Goal: Task Accomplishment & Management: Manage account settings

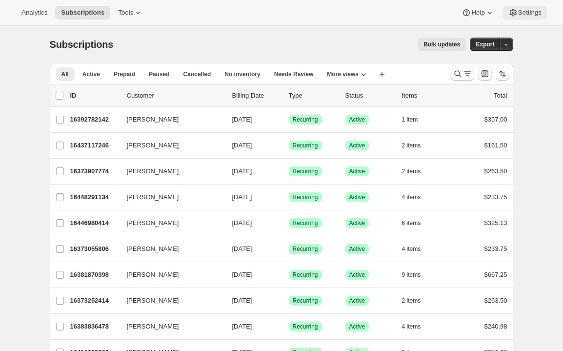
click at [518, 6] on button "Settings" at bounding box center [524, 13] width 45 height 14
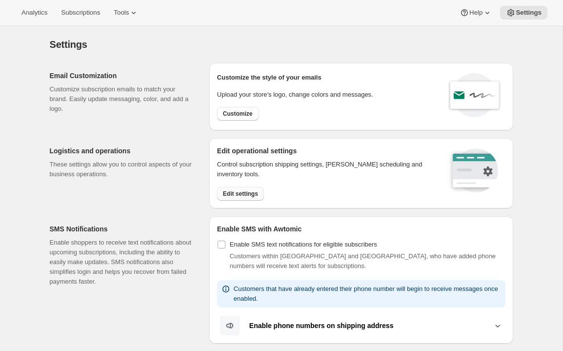
click at [254, 191] on span "Edit settings" at bounding box center [240, 194] width 35 height 8
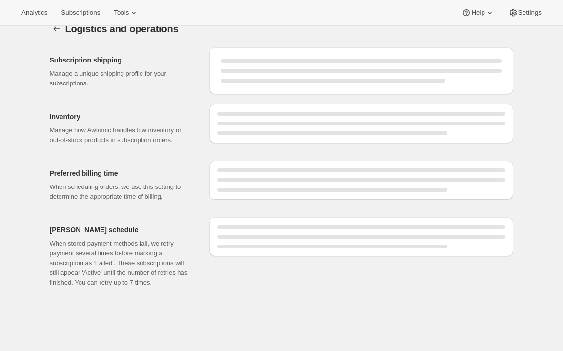
select select "DAY"
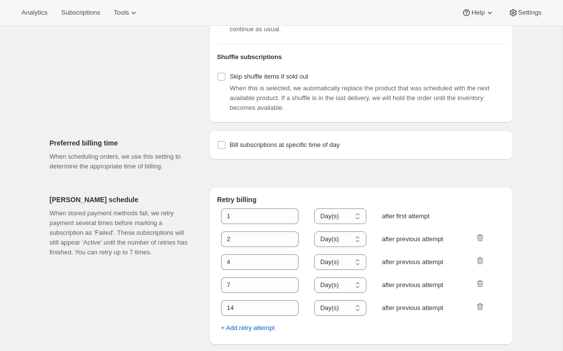
scroll to position [416, 0]
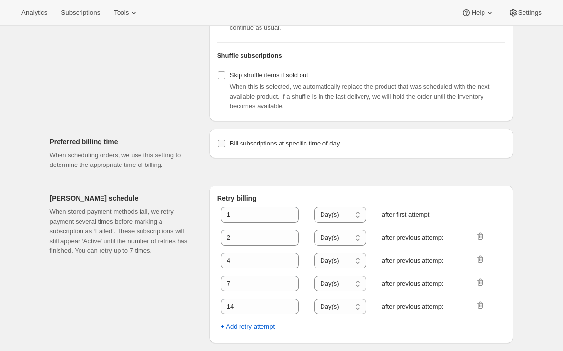
click at [220, 144] on input "Bill subscriptions at specific time of day" at bounding box center [222, 144] width 8 height 8
checkbox input "true"
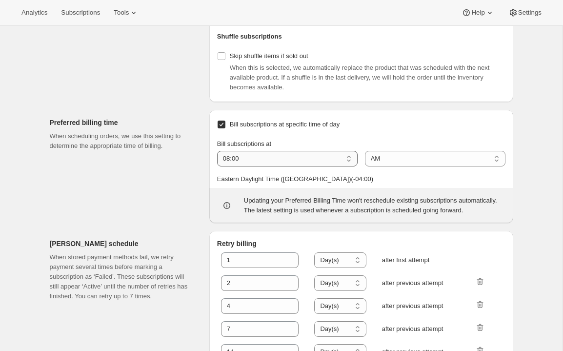
click at [311, 166] on select "01:00 02:00 03:00 04:00 05:00 06:00 07:00 08:00 09:00 10:00 11:00 12:00" at bounding box center [287, 159] width 140 height 16
select select "05:00"
click at [394, 166] on select "AM PM" at bounding box center [435, 159] width 140 height 16
select select "PM"
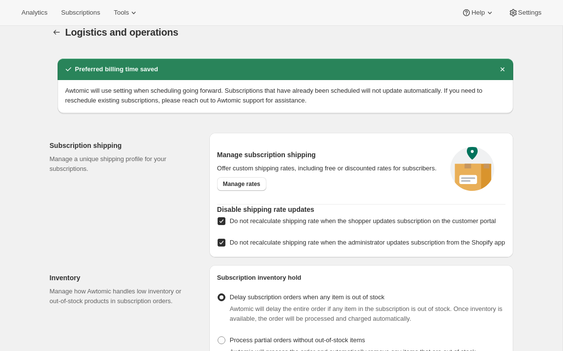
scroll to position [0, 0]
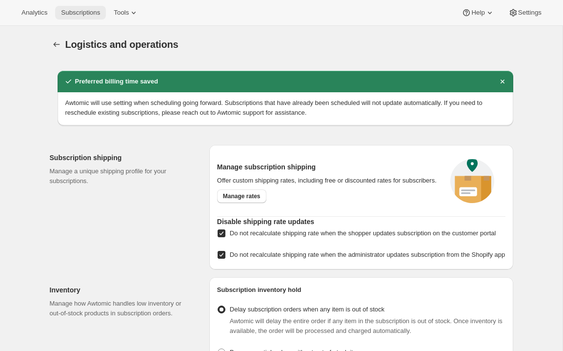
click at [84, 13] on span "Subscriptions" at bounding box center [80, 13] width 39 height 8
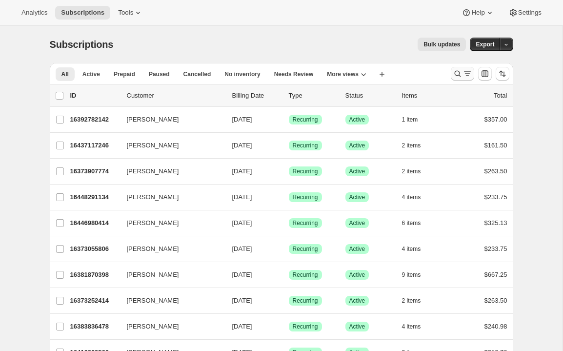
click at [461, 75] on icon "Search and filter results" at bounding box center [458, 74] width 10 height 10
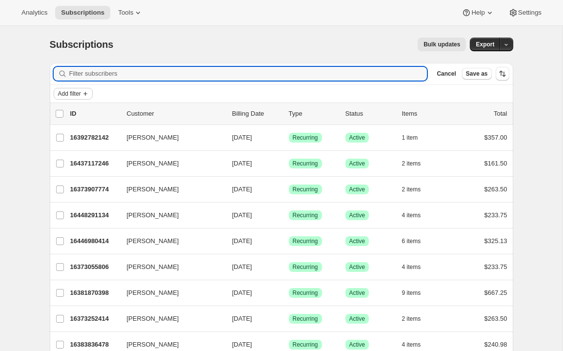
click at [89, 93] on icon "Add filter" at bounding box center [85, 94] width 8 height 8
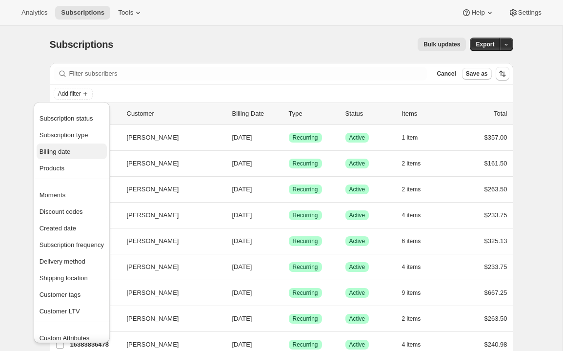
click at [66, 155] on span "Billing date" at bounding box center [55, 151] width 31 height 7
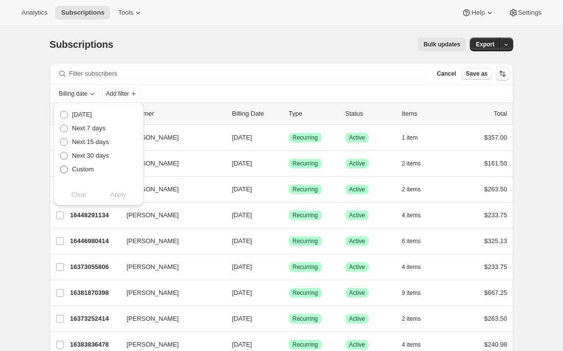
click at [66, 168] on span at bounding box center [64, 169] width 8 height 8
click at [60, 166] on input "Custom" at bounding box center [60, 165] width 0 height 0
radio input "true"
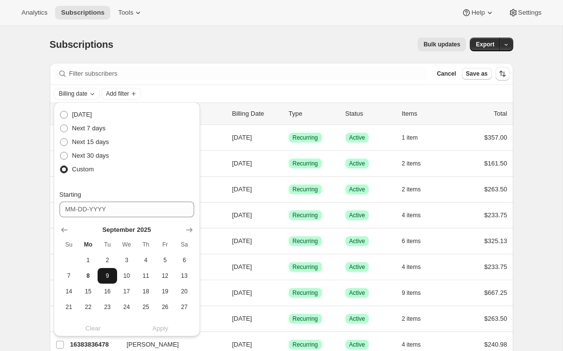
click at [104, 276] on span "9" at bounding box center [106, 276] width 11 height 8
type input "[DATE]"
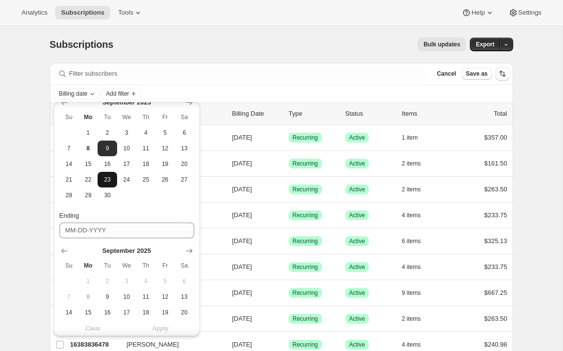
scroll to position [135, 0]
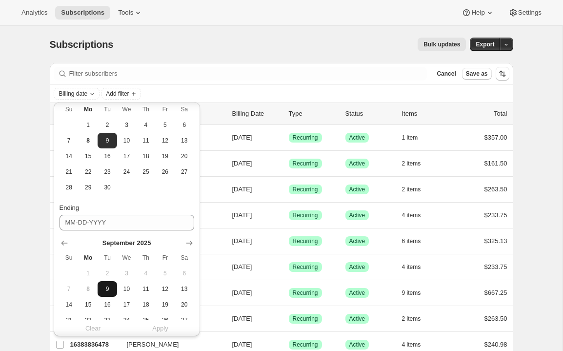
click at [112, 294] on button "9" at bounding box center [107, 289] width 19 height 16
type input "[DATE]"
click at [166, 326] on span "Apply" at bounding box center [160, 328] width 16 height 10
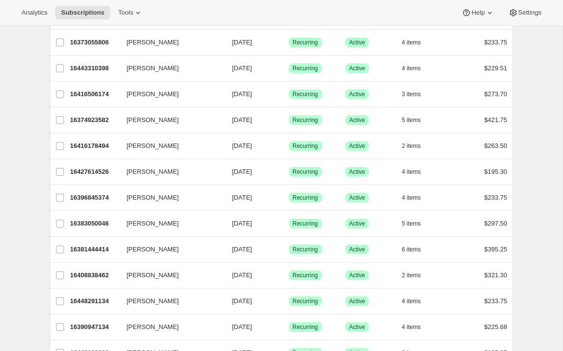
scroll to position [0, 0]
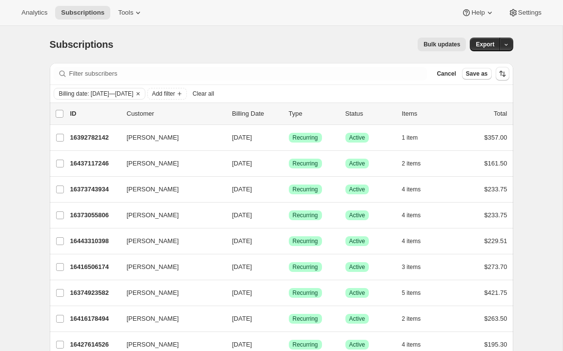
click at [439, 47] on span "Bulk updates" at bounding box center [441, 44] width 37 height 8
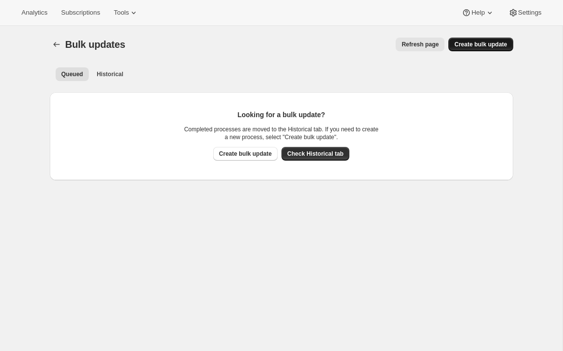
click at [476, 48] on button "Create bulk update" at bounding box center [480, 45] width 64 height 14
select select "21"
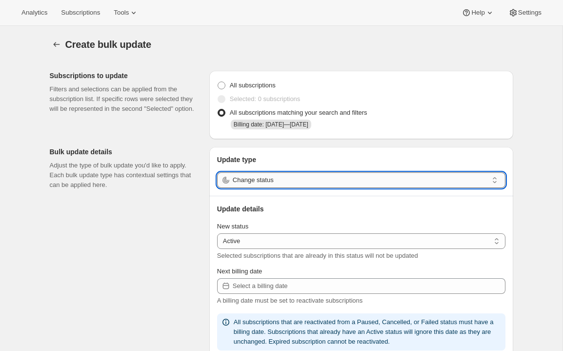
click at [280, 180] on input "Change status" at bounding box center [360, 180] width 255 height 16
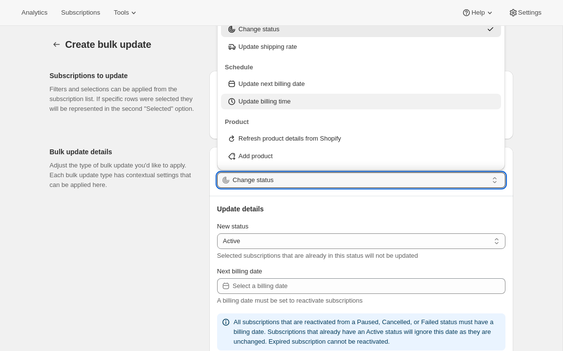
click at [281, 103] on p "Update billing time" at bounding box center [265, 102] width 52 height 10
type input "Update billing time"
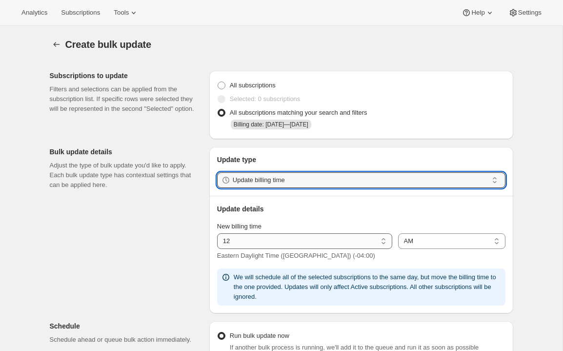
click at [250, 240] on select "01 02 03 04 05 06 07 08 09 10 11 12" at bounding box center [304, 241] width 175 height 16
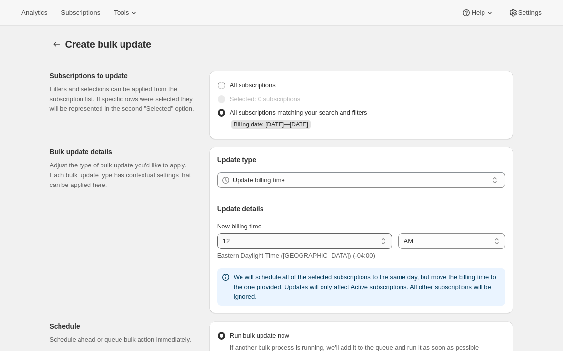
select select "5"
click at [428, 239] on select "AM PM" at bounding box center [451, 241] width 107 height 16
select select "pm"
click at [195, 200] on div "Subscriptions to update Filters and selections can be applied from the subscrip…" at bounding box center [277, 349] width 471 height 573
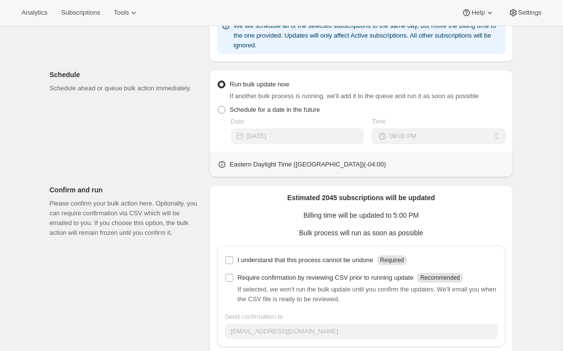
scroll to position [300, 0]
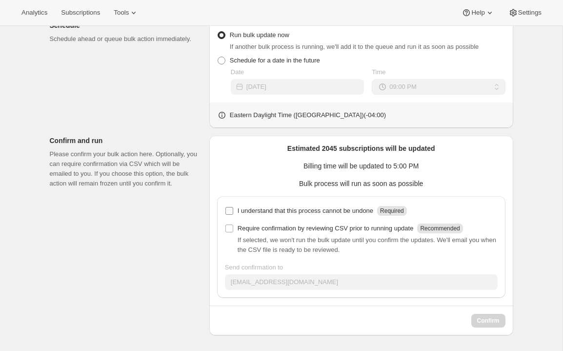
click at [232, 212] on input "I understand that this process cannot be undone Required" at bounding box center [229, 211] width 8 height 8
checkbox input "true"
click at [480, 319] on span "Confirm" at bounding box center [488, 321] width 22 height 8
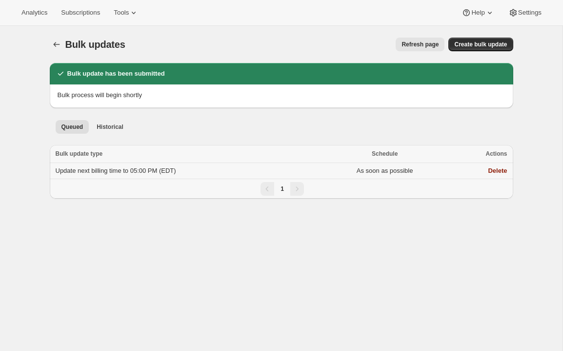
click at [184, 173] on td "Update next billing time to 05:00 PM (EDT)" at bounding box center [185, 171] width 270 height 16
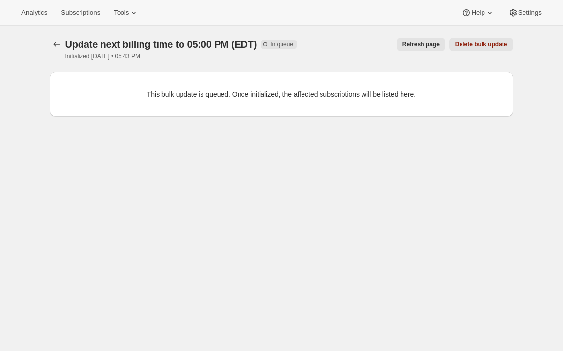
click at [406, 43] on span "Refresh page" at bounding box center [420, 44] width 37 height 8
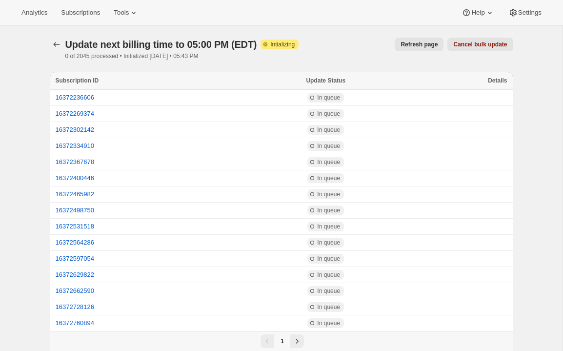
click at [407, 42] on span "Refresh page" at bounding box center [418, 44] width 37 height 8
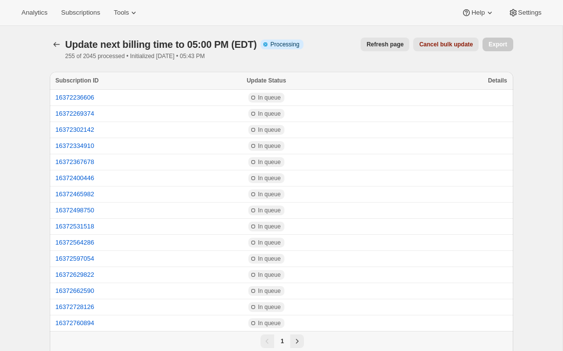
click at [376, 40] on span "Refresh page" at bounding box center [384, 44] width 37 height 8
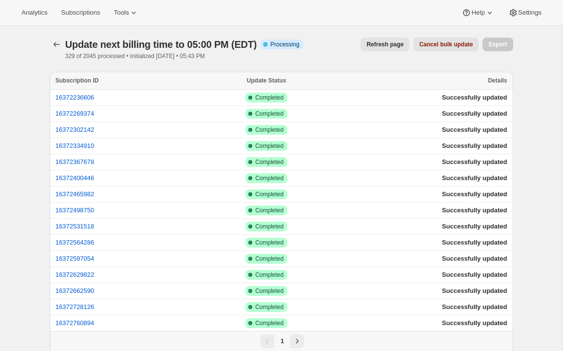
click at [370, 40] on button "Refresh page" at bounding box center [384, 45] width 49 height 14
click at [376, 46] on span "Refresh page" at bounding box center [384, 44] width 37 height 8
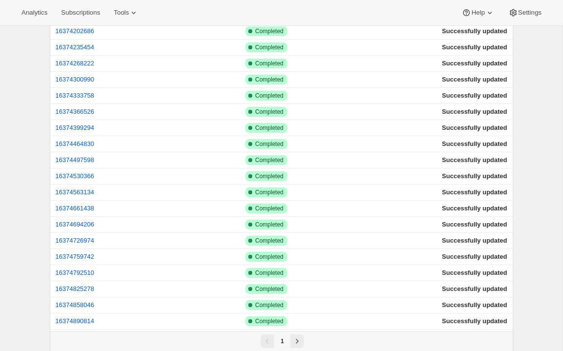
scroll to position [868, 0]
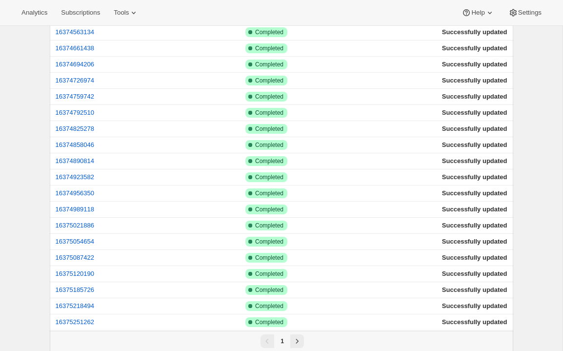
scroll to position [1380, 0]
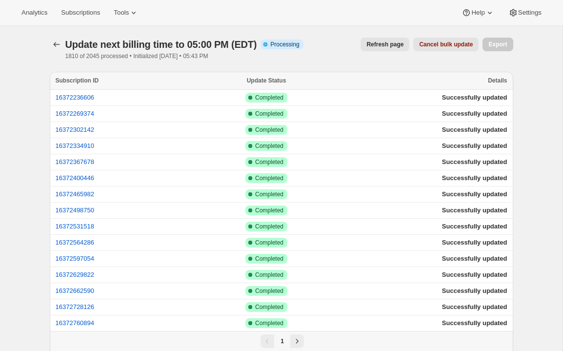
click at [368, 49] on button "Refresh page" at bounding box center [384, 45] width 49 height 14
click at [353, 60] on div "Update next billing time to 05:00 PM (EDT). This page is ready Update next bill…" at bounding box center [281, 49] width 463 height 46
click at [381, 41] on span "Refresh page" at bounding box center [384, 44] width 37 height 8
click at [379, 43] on span "Refresh page" at bounding box center [384, 44] width 37 height 8
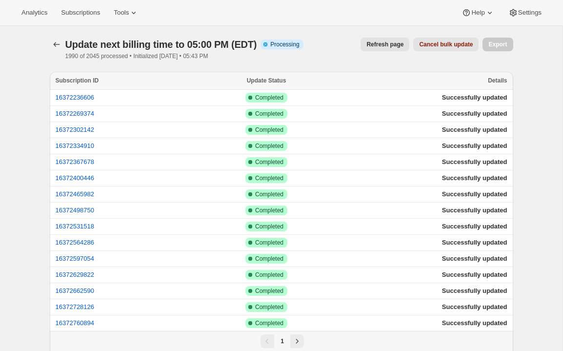
click at [377, 45] on span "Refresh page" at bounding box center [384, 44] width 37 height 8
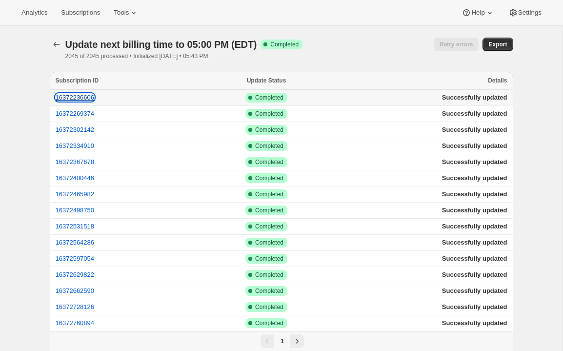
click at [87, 98] on button "16372236606" at bounding box center [75, 97] width 39 height 7
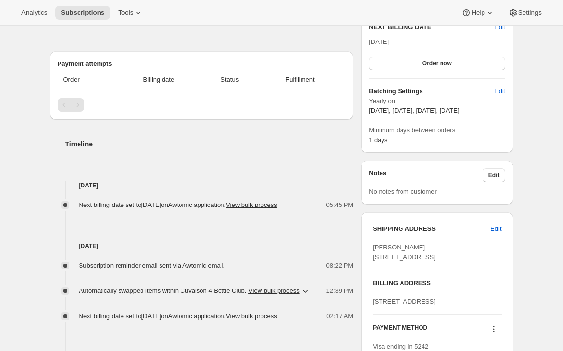
scroll to position [11, 0]
